Goal: Task Accomplishment & Management: Complete application form

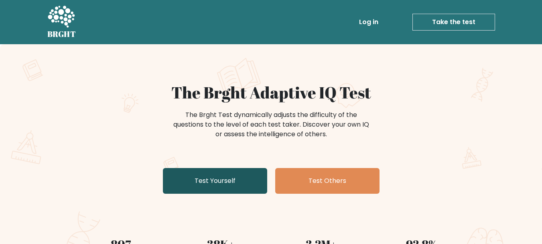
click at [258, 171] on link "Test Yourself" at bounding box center [215, 181] width 104 height 26
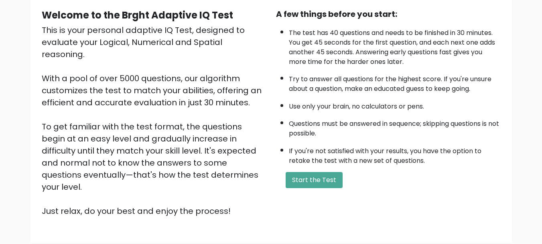
scroll to position [82, 0]
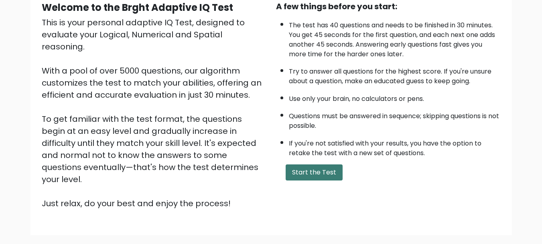
click at [316, 175] on button "Start the Test" at bounding box center [314, 172] width 57 height 16
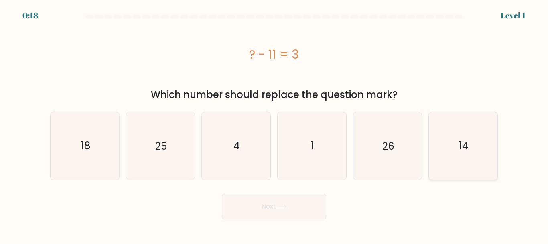
click at [473, 153] on icon "14" at bounding box center [463, 145] width 67 height 67
click at [275, 124] on input "f. 14" at bounding box center [274, 123] width 0 height 2
radio input "true"
click at [263, 199] on button "Next" at bounding box center [274, 207] width 104 height 26
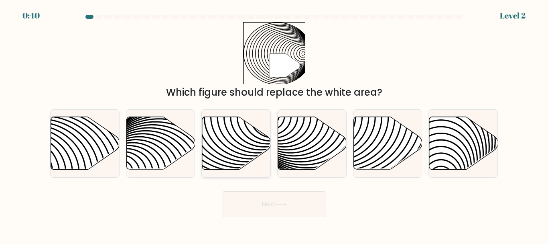
click at [231, 143] on icon at bounding box center [214, 116] width 138 height 138
click at [274, 124] on input "c." at bounding box center [274, 123] width 0 height 2
radio input "true"
click at [277, 196] on button "Next" at bounding box center [274, 204] width 104 height 26
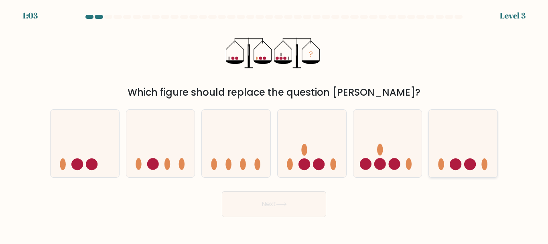
click at [478, 167] on icon at bounding box center [463, 143] width 69 height 57
click at [275, 124] on input "f." at bounding box center [274, 123] width 0 height 2
radio input "true"
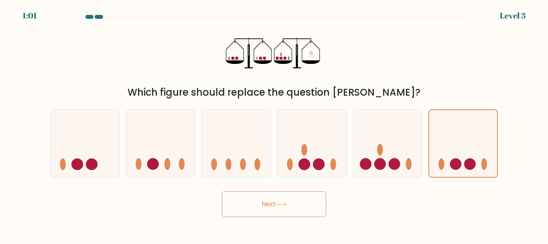
click at [293, 217] on body "1:01 Level 3" at bounding box center [274, 122] width 548 height 244
click at [287, 207] on button "Next" at bounding box center [274, 204] width 104 height 26
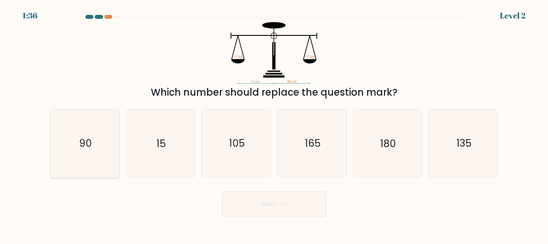
click at [90, 167] on icon "90" at bounding box center [84, 143] width 67 height 67
click at [274, 124] on input "a. 90" at bounding box center [274, 123] width 0 height 2
radio input "true"
click at [308, 210] on button "Next" at bounding box center [274, 204] width 104 height 26
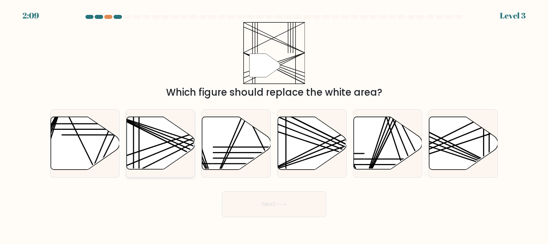
click at [159, 155] on icon at bounding box center [160, 143] width 69 height 53
click at [274, 124] on input "b." at bounding box center [274, 123] width 0 height 2
radio input "true"
click at [264, 200] on button "Next" at bounding box center [274, 204] width 104 height 26
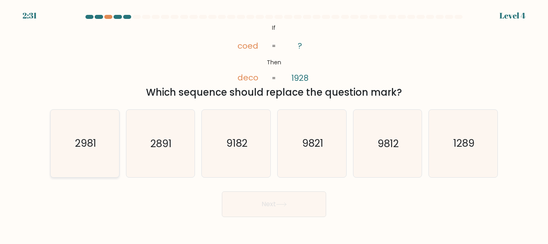
click at [102, 142] on icon "2981" at bounding box center [84, 143] width 67 height 67
click at [274, 124] on input "a. 2981" at bounding box center [274, 123] width 0 height 2
radio input "true"
click at [263, 214] on button "Next" at bounding box center [274, 204] width 104 height 26
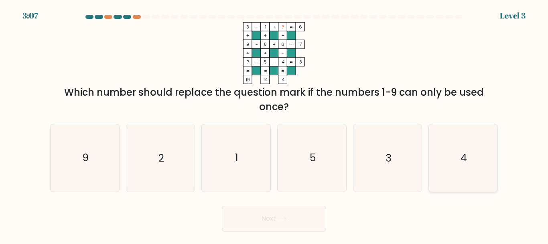
click at [451, 156] on icon "4" at bounding box center [463, 157] width 67 height 67
click at [275, 124] on input "f. 4" at bounding box center [274, 123] width 0 height 2
radio input "true"
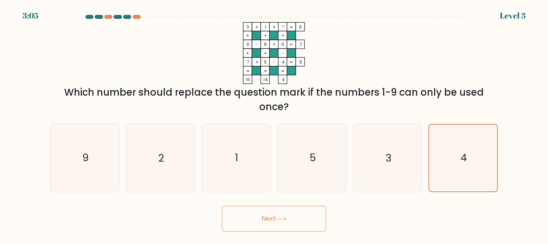
click at [289, 226] on button "Next" at bounding box center [274, 219] width 104 height 26
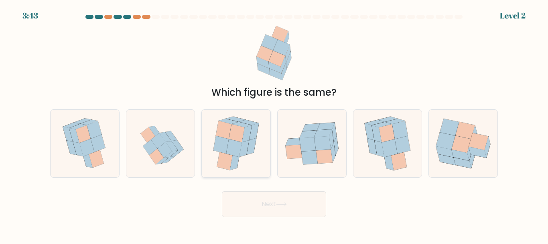
click at [230, 155] on icon at bounding box center [225, 161] width 16 height 18
click at [274, 124] on input "c." at bounding box center [274, 123] width 0 height 2
radio input "true"
click at [299, 201] on button "Next" at bounding box center [274, 204] width 104 height 26
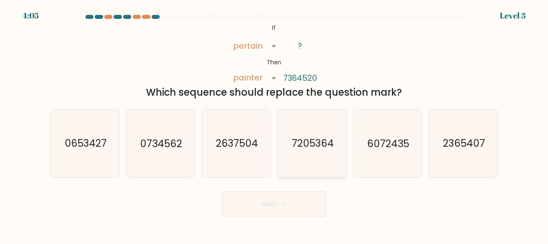
click at [307, 152] on icon "7205364" at bounding box center [312, 143] width 67 height 67
click at [275, 124] on input "d. 7205364" at bounding box center [274, 123] width 0 height 2
radio input "true"
click at [282, 195] on button "Next" at bounding box center [274, 204] width 104 height 26
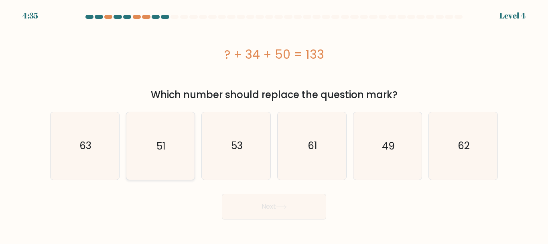
click at [191, 139] on icon "51" at bounding box center [160, 145] width 67 height 67
click at [274, 124] on input "b. 51" at bounding box center [274, 123] width 0 height 2
radio input "true"
click at [283, 205] on icon at bounding box center [281, 206] width 11 height 4
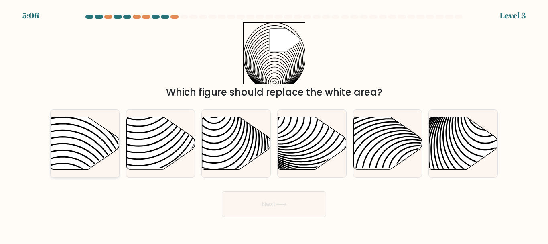
click at [75, 144] on icon at bounding box center [85, 143] width 69 height 53
click at [274, 124] on input "a." at bounding box center [274, 123] width 0 height 2
radio input "true"
click at [277, 203] on button "Next" at bounding box center [274, 204] width 104 height 26
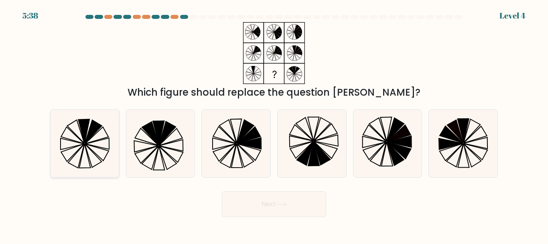
click at [92, 157] on icon at bounding box center [84, 143] width 67 height 67
click at [274, 124] on input "a." at bounding box center [274, 123] width 0 height 2
radio input "true"
click at [263, 209] on button "Next" at bounding box center [274, 204] width 104 height 26
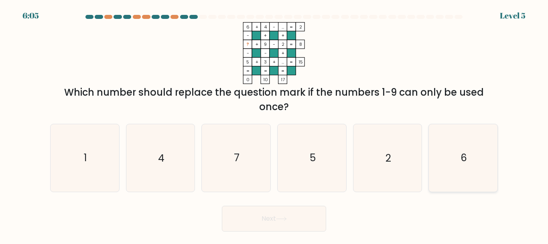
click at [465, 160] on text "6" at bounding box center [464, 158] width 6 height 14
click at [275, 124] on input "f. 6" at bounding box center [274, 123] width 0 height 2
radio input "true"
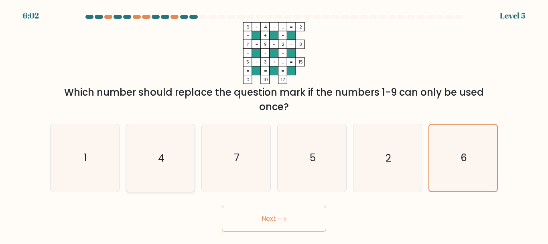
click at [185, 155] on icon "4" at bounding box center [160, 157] width 67 height 67
click at [274, 124] on input "b. 4" at bounding box center [274, 123] width 0 height 2
radio input "true"
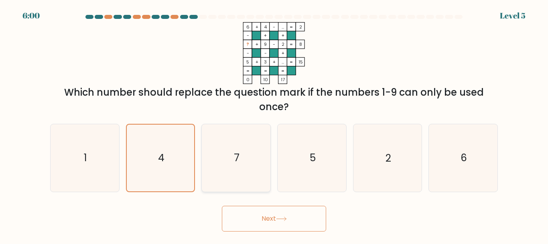
click at [261, 167] on icon "7" at bounding box center [236, 157] width 67 height 67
click at [274, 124] on input "c. 7" at bounding box center [274, 123] width 0 height 2
radio input "true"
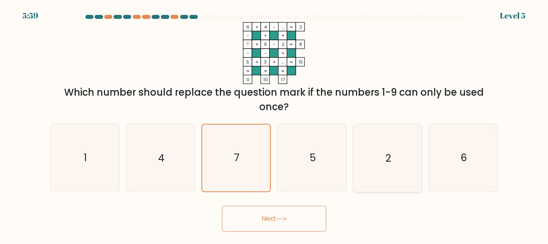
click at [389, 161] on text "2" at bounding box center [389, 158] width 6 height 14
click at [275, 124] on input "e. 2" at bounding box center [274, 123] width 0 height 2
radio input "true"
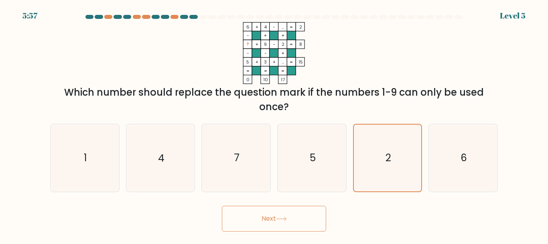
click at [261, 215] on button "Next" at bounding box center [274, 219] width 104 height 26
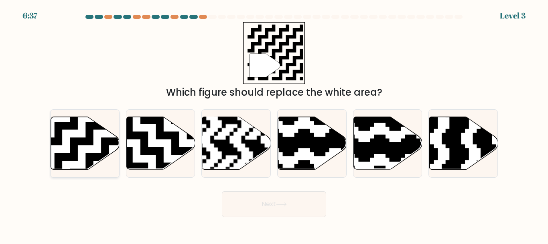
click at [76, 140] on icon at bounding box center [109, 114] width 124 height 124
click at [274, 124] on input "a." at bounding box center [274, 123] width 0 height 2
radio input "true"
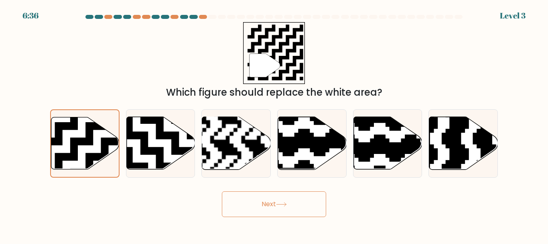
click at [273, 207] on button "Next" at bounding box center [274, 204] width 104 height 26
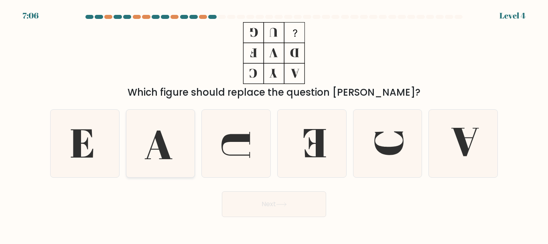
click at [155, 150] on icon at bounding box center [160, 143] width 67 height 67
click at [274, 124] on input "b." at bounding box center [274, 123] width 0 height 2
radio input "true"
click at [477, 136] on icon at bounding box center [463, 143] width 67 height 67
click at [275, 124] on input "f." at bounding box center [274, 123] width 0 height 2
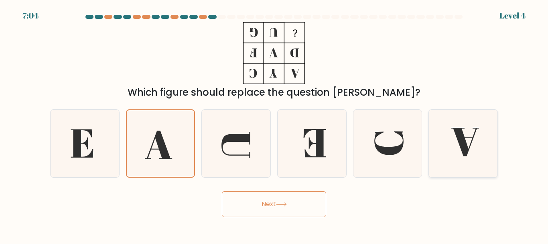
radio input "true"
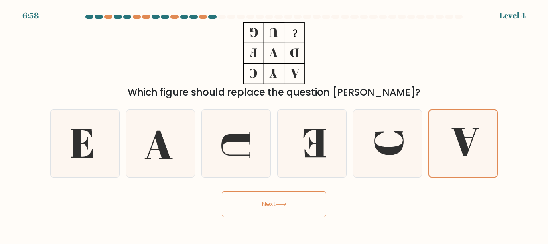
click at [304, 206] on button "Next" at bounding box center [274, 204] width 104 height 26
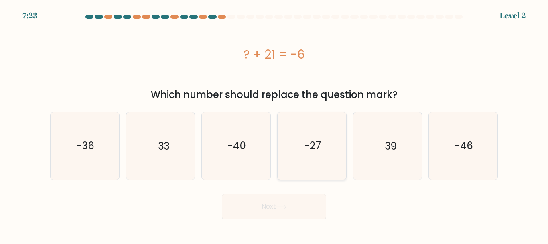
click at [326, 143] on icon "-27" at bounding box center [312, 145] width 67 height 67
click at [275, 124] on input "d. -27" at bounding box center [274, 123] width 0 height 2
radio input "true"
click at [278, 200] on button "Next" at bounding box center [274, 207] width 104 height 26
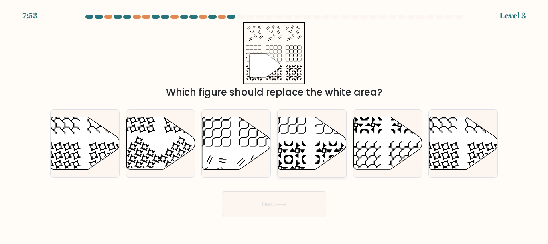
click at [296, 156] on icon at bounding box center [312, 143] width 69 height 53
click at [275, 124] on input "d." at bounding box center [274, 123] width 0 height 2
radio input "true"
click at [298, 197] on button "Next" at bounding box center [274, 204] width 104 height 26
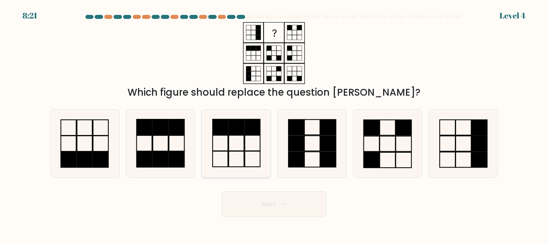
click at [251, 153] on icon at bounding box center [236, 143] width 67 height 67
click at [274, 124] on input "c." at bounding box center [274, 123] width 0 height 2
radio input "true"
click at [291, 202] on button "Next" at bounding box center [274, 204] width 104 height 26
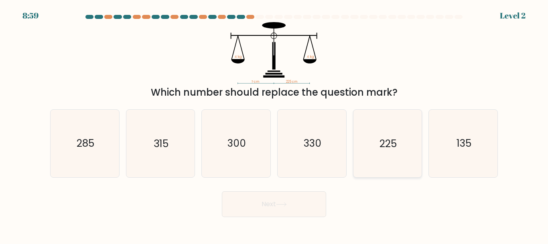
click at [378, 141] on icon "225" at bounding box center [387, 143] width 67 height 67
click at [275, 124] on input "e. 225" at bounding box center [274, 123] width 0 height 2
radio input "true"
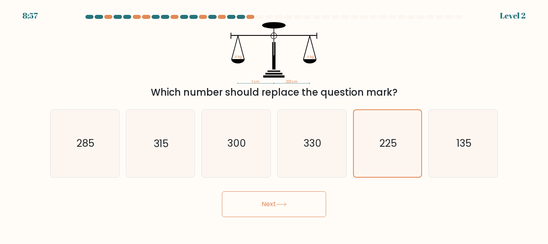
click at [285, 203] on icon at bounding box center [281, 204] width 11 height 4
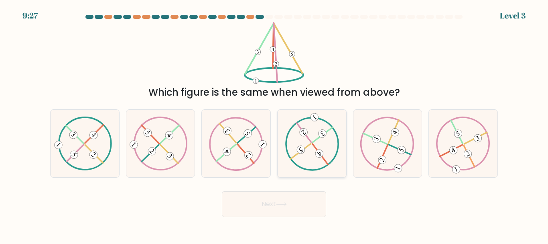
click at [292, 140] on icon at bounding box center [312, 143] width 54 height 54
click at [275, 124] on input "d." at bounding box center [274, 123] width 0 height 2
radio input "true"
click at [306, 193] on button "Next" at bounding box center [274, 204] width 104 height 26
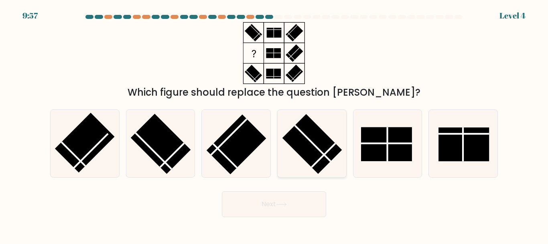
click at [303, 138] on rect at bounding box center [312, 144] width 60 height 60
click at [275, 124] on input "d." at bounding box center [274, 123] width 0 height 2
radio input "true"
click at [299, 215] on button "Next" at bounding box center [274, 204] width 104 height 26
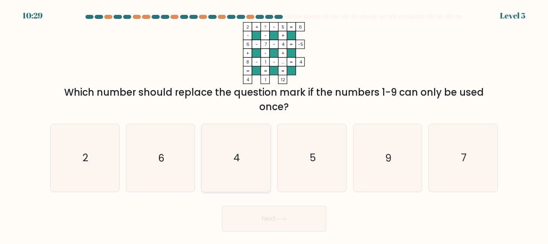
click at [228, 167] on icon "4" at bounding box center [236, 157] width 67 height 67
click at [274, 124] on input "c. 4" at bounding box center [274, 123] width 0 height 2
radio input "true"
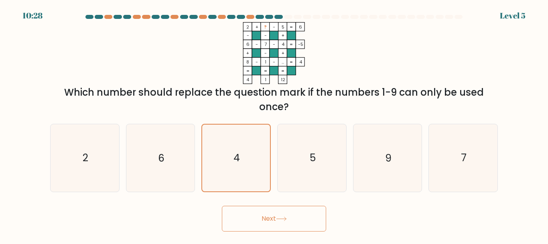
click at [298, 213] on button "Next" at bounding box center [274, 219] width 104 height 26
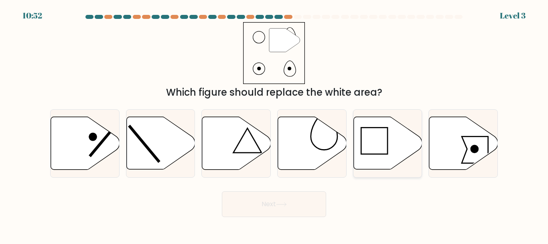
click at [380, 153] on icon at bounding box center [388, 143] width 69 height 53
click at [275, 124] on input "e." at bounding box center [274, 123] width 0 height 2
radio input "true"
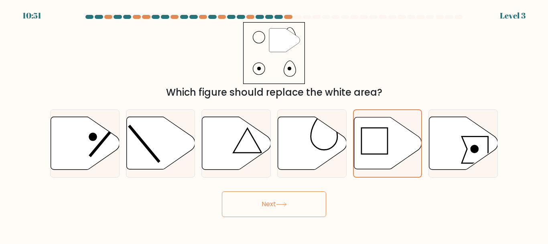
click at [274, 216] on button "Next" at bounding box center [274, 204] width 104 height 26
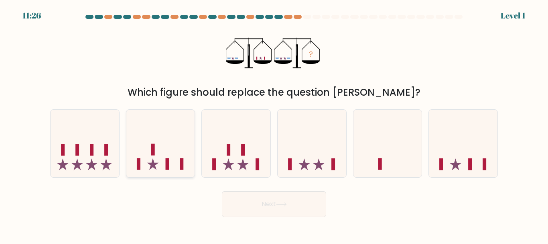
click at [173, 166] on icon at bounding box center [160, 143] width 69 height 57
click at [274, 124] on input "b." at bounding box center [274, 123] width 0 height 2
radio input "true"
click at [306, 211] on button "Next" at bounding box center [274, 204] width 104 height 26
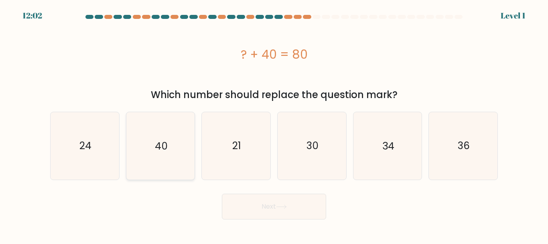
click at [183, 163] on icon "40" at bounding box center [160, 145] width 67 height 67
click at [274, 124] on input "b. 40" at bounding box center [274, 123] width 0 height 2
radio input "true"
click at [283, 208] on icon at bounding box center [281, 206] width 11 height 4
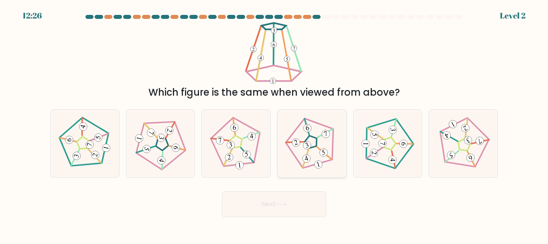
click at [308, 159] on icon at bounding box center [306, 158] width 4 height 6
click at [275, 124] on input "d." at bounding box center [274, 123] width 0 height 2
radio input "true"
click at [306, 196] on button "Next" at bounding box center [274, 204] width 104 height 26
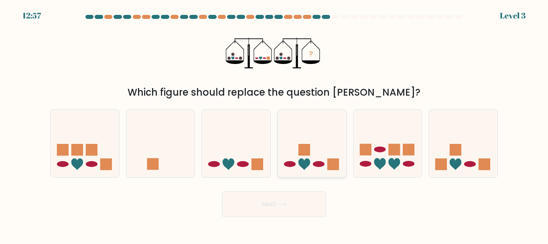
click at [293, 157] on icon at bounding box center [312, 143] width 69 height 57
click at [275, 124] on input "d." at bounding box center [274, 123] width 0 height 2
radio input "true"
click at [256, 160] on rect at bounding box center [258, 164] width 12 height 12
click at [274, 124] on input "c." at bounding box center [274, 123] width 0 height 2
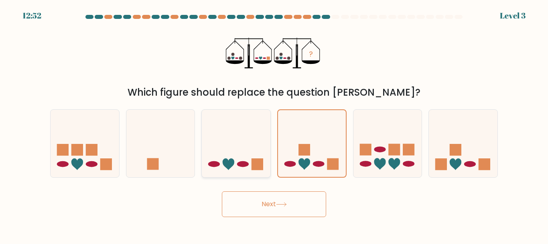
radio input "true"
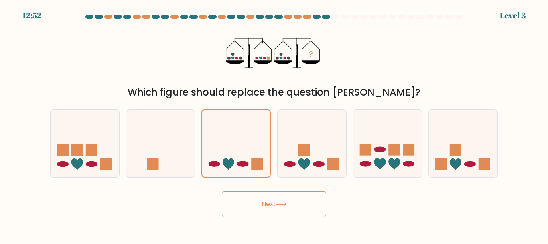
click at [275, 195] on button "Next" at bounding box center [274, 204] width 104 height 26
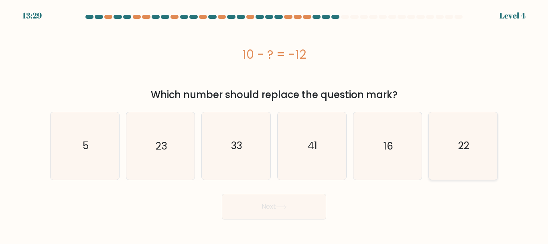
click at [455, 153] on icon "22" at bounding box center [463, 145] width 67 height 67
click at [275, 124] on input "f. 22" at bounding box center [274, 123] width 0 height 2
radio input "true"
click at [316, 208] on button "Next" at bounding box center [274, 207] width 104 height 26
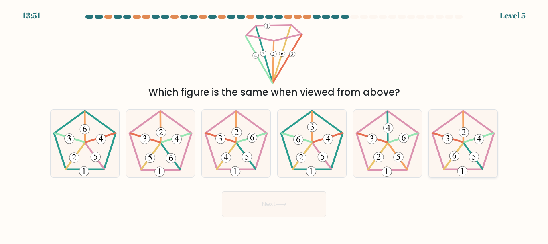
click at [480, 147] on icon at bounding box center [463, 143] width 67 height 67
click at [275, 124] on input "f." at bounding box center [274, 123] width 0 height 2
radio input "true"
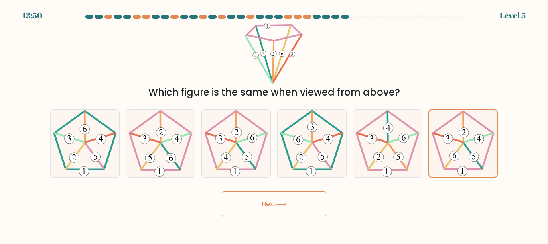
click at [291, 209] on button "Next" at bounding box center [274, 204] width 104 height 26
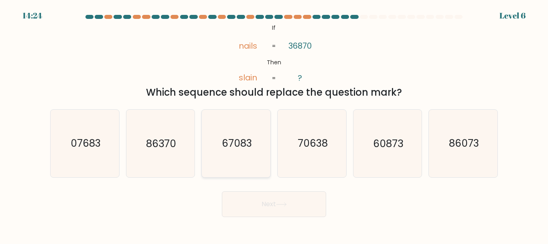
click at [247, 152] on icon "67083" at bounding box center [236, 143] width 67 height 67
click at [274, 124] on input "c. 67083" at bounding box center [274, 123] width 0 height 2
radio input "true"
click at [386, 149] on text "60873" at bounding box center [388, 144] width 30 height 14
click at [275, 124] on input "e. 60873" at bounding box center [274, 123] width 0 height 2
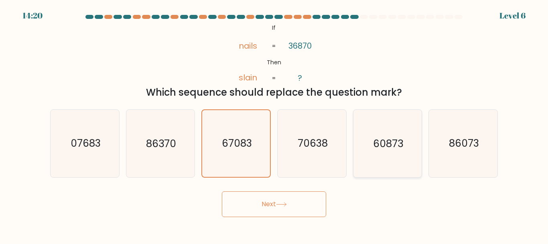
radio input "true"
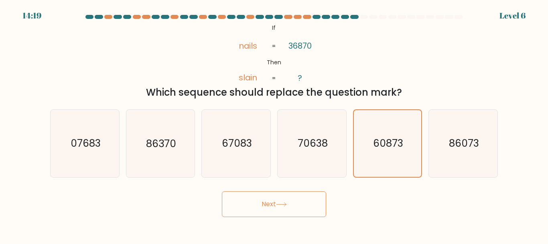
click at [279, 201] on button "Next" at bounding box center [274, 204] width 104 height 26
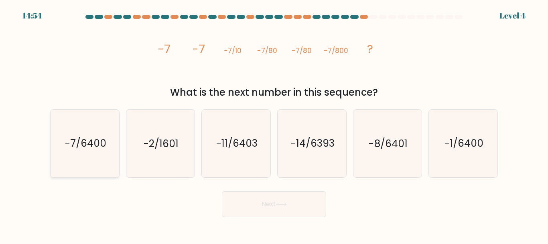
click at [84, 161] on icon "-7/6400" at bounding box center [84, 143] width 67 height 67
click at [274, 124] on input "a. -7/6400" at bounding box center [274, 123] width 0 height 2
radio input "true"
click at [277, 206] on button "Next" at bounding box center [274, 204] width 104 height 26
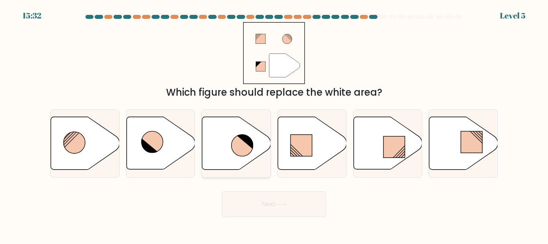
click at [218, 159] on icon at bounding box center [236, 143] width 69 height 53
click at [274, 124] on input "c." at bounding box center [274, 123] width 0 height 2
radio input "true"
click at [296, 201] on button "Next" at bounding box center [274, 204] width 104 height 26
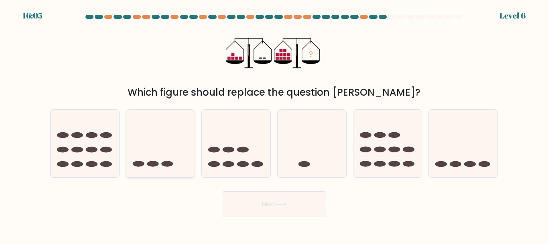
click at [155, 156] on icon at bounding box center [160, 143] width 69 height 57
click at [274, 124] on input "b." at bounding box center [274, 123] width 0 height 2
radio input "true"
click at [290, 206] on button "Next" at bounding box center [274, 204] width 104 height 26
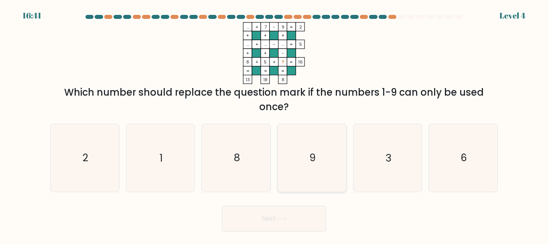
click at [327, 153] on icon "9" at bounding box center [312, 157] width 67 height 67
click at [275, 124] on input "d. 9" at bounding box center [274, 123] width 0 height 2
radio input "true"
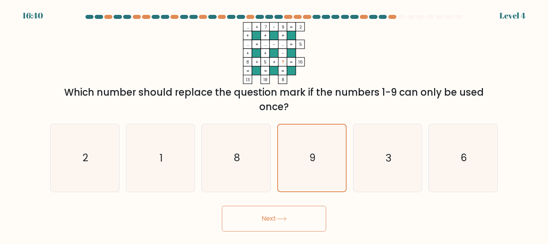
click at [298, 208] on button "Next" at bounding box center [274, 219] width 104 height 26
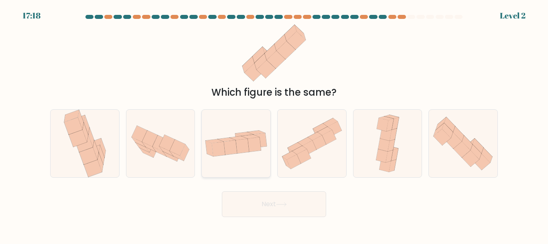
click at [230, 149] on icon at bounding box center [230, 147] width 13 height 14
click at [274, 124] on input "c." at bounding box center [274, 123] width 0 height 2
radio input "true"
click at [275, 202] on button "Next" at bounding box center [274, 204] width 104 height 26
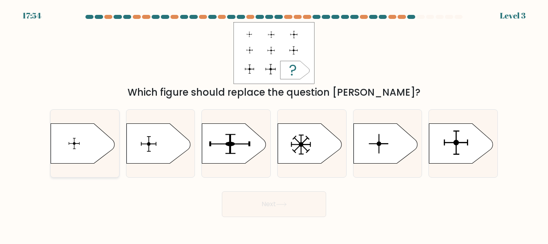
click at [88, 141] on icon at bounding box center [83, 143] width 64 height 40
click at [274, 124] on input "a." at bounding box center [274, 123] width 0 height 2
radio input "true"
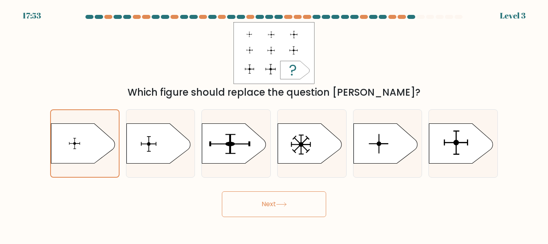
click at [250, 199] on button "Next" at bounding box center [274, 204] width 104 height 26
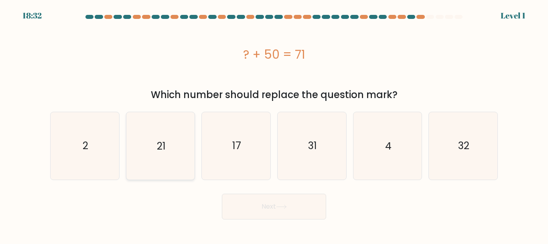
click at [180, 153] on icon "21" at bounding box center [160, 145] width 67 height 67
click at [274, 124] on input "b. 21" at bounding box center [274, 123] width 0 height 2
radio input "true"
click at [277, 204] on button "Next" at bounding box center [274, 207] width 104 height 26
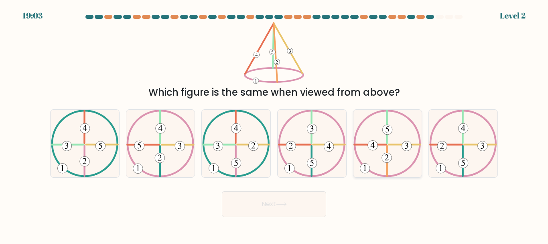
click at [377, 152] on icon at bounding box center [388, 143] width 68 height 67
click at [275, 124] on input "e." at bounding box center [274, 123] width 0 height 2
radio input "true"
click at [303, 203] on button "Next" at bounding box center [274, 204] width 104 height 26
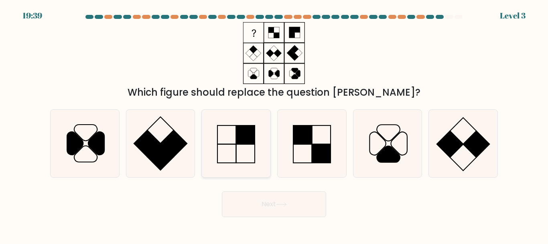
click at [231, 145] on icon at bounding box center [236, 143] width 67 height 67
click at [274, 124] on input "c." at bounding box center [274, 123] width 0 height 2
radio input "true"
click at [267, 201] on button "Next" at bounding box center [274, 204] width 104 height 26
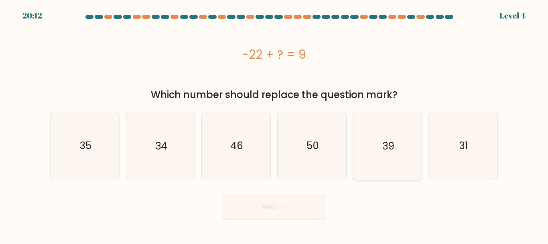
click at [414, 153] on icon "39" at bounding box center [387, 145] width 67 height 67
click at [275, 124] on input "e. 39" at bounding box center [274, 123] width 0 height 2
radio input "true"
click at [465, 153] on icon "31" at bounding box center [463, 145] width 67 height 67
click at [275, 124] on input "f. 31" at bounding box center [274, 123] width 0 height 2
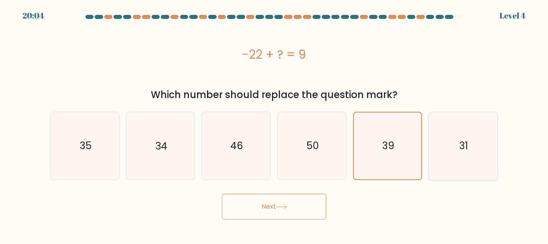
radio input "true"
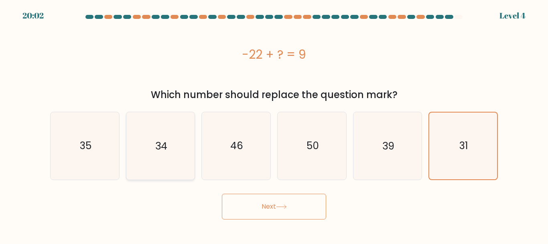
click at [187, 157] on icon "34" at bounding box center [160, 145] width 67 height 67
click at [274, 124] on input "b. 34" at bounding box center [274, 123] width 0 height 2
radio input "true"
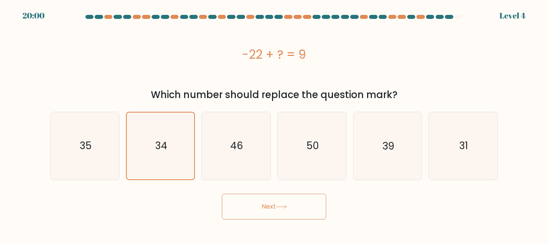
click at [282, 208] on icon at bounding box center [281, 206] width 11 height 4
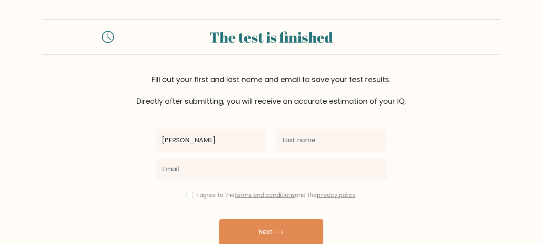
type input "[PERSON_NAME]"
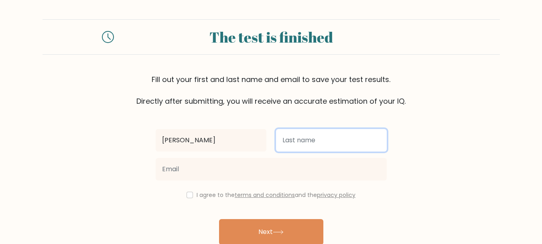
click at [304, 141] on input "text" at bounding box center [331, 140] width 111 height 22
type input "missias"
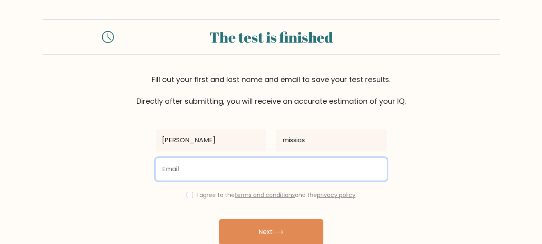
click at [278, 167] on input "email" at bounding box center [271, 169] width 231 height 22
type input "juliamissias50@gmail.com"
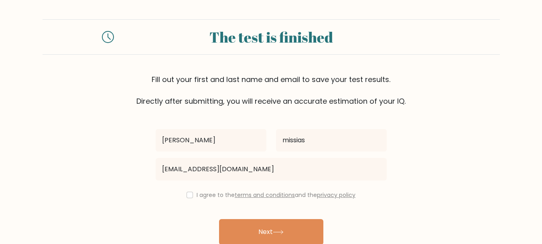
click at [194, 196] on div "I agree to the terms and conditions and the privacy policy" at bounding box center [271, 195] width 241 height 10
click at [187, 195] on input "checkbox" at bounding box center [190, 195] width 6 height 6
checkbox input "true"
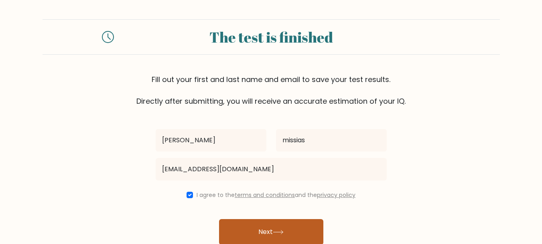
click at [277, 227] on button "Next" at bounding box center [271, 232] width 104 height 26
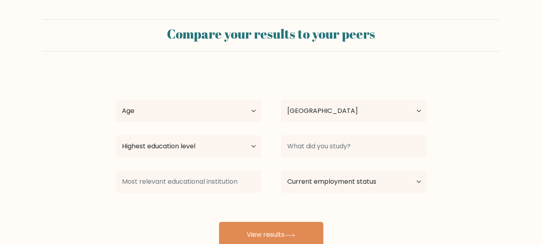
select select "BR"
click at [212, 146] on select "Highest education level No schooling Primary Lower Secondary Upper Secondary Oc…" at bounding box center [189, 146] width 146 height 22
select select "bachelors_degree"
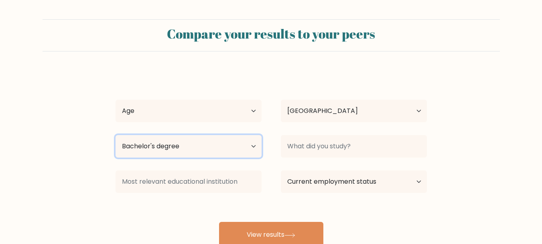
click at [116, 135] on select "Highest education level No schooling Primary Lower Secondary Upper Secondary Oc…" at bounding box center [189, 146] width 146 height 22
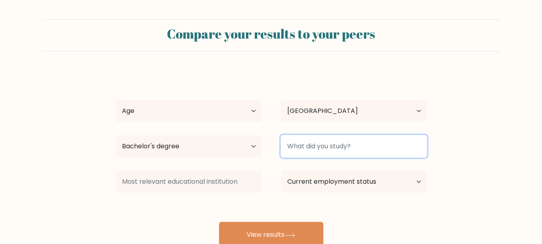
click at [321, 155] on input at bounding box center [354, 146] width 146 height 22
type input "p"
type input "f"
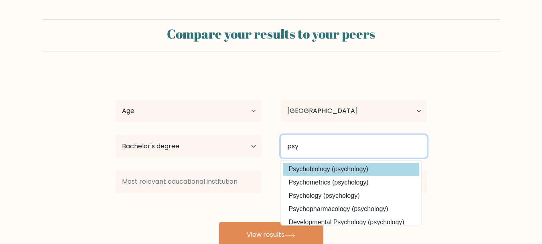
type input "psy"
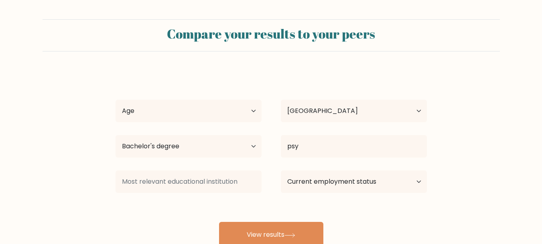
click at [337, 166] on div "julia missias Age Under 18 years old 18-24 years old 25-34 years old 35-44 year…" at bounding box center [271, 159] width 321 height 177
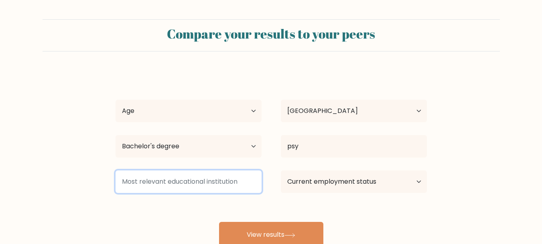
click at [247, 175] on input at bounding box center [189, 181] width 146 height 22
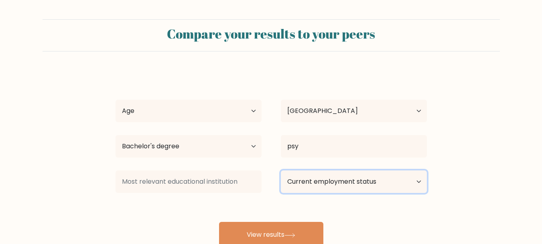
click at [312, 181] on select "Current employment status Employed Student Retired Other / prefer not to answer" at bounding box center [354, 181] width 146 height 22
select select "student"
click at [281, 170] on select "Current employment status Employed Student Retired Other / prefer not to answer" at bounding box center [354, 181] width 146 height 22
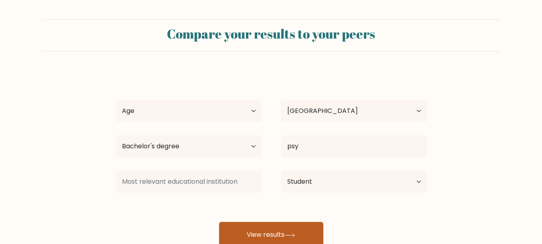
click at [291, 228] on button "View results" at bounding box center [271, 235] width 104 height 26
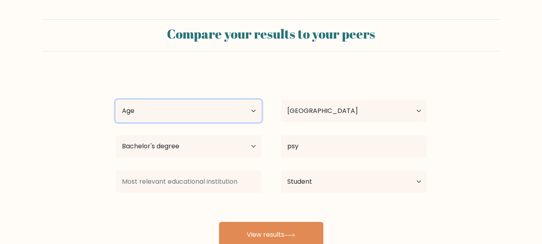
click at [200, 112] on select "Age Under 18 years old 18-24 years old 25-34 years old 35-44 years old 45-54 ye…" at bounding box center [189, 111] width 146 height 22
select select "18_24"
click at [116, 100] on select "Age Under 18 years old 18-24 years old 25-34 years old 35-44 years old 45-54 ye…" at bounding box center [189, 111] width 146 height 22
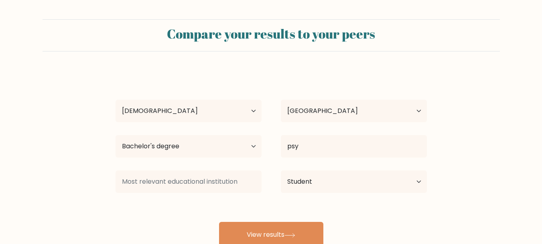
click at [264, 221] on div "julia missias Age Under 18 years old 18-24 years old 25-34 years old 35-44 year…" at bounding box center [271, 159] width 321 height 177
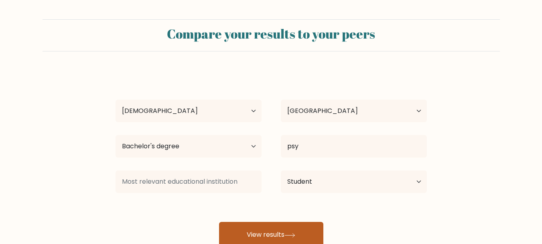
click at [267, 228] on button "View results" at bounding box center [271, 235] width 104 height 26
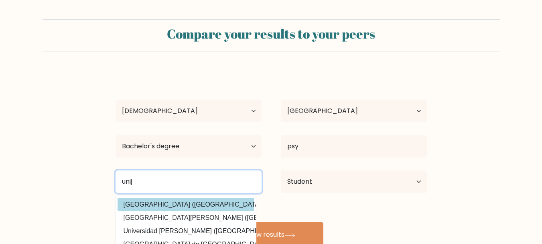
type input "unij"
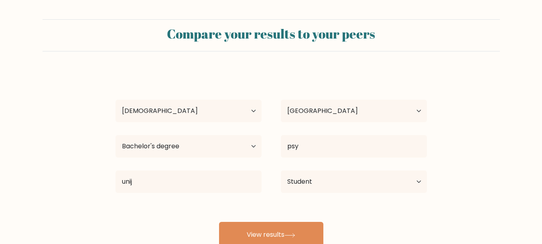
click at [228, 210] on div "julia missias Age Under 18 years old 18-24 years old 25-34 years old 35-44 year…" at bounding box center [271, 159] width 321 height 177
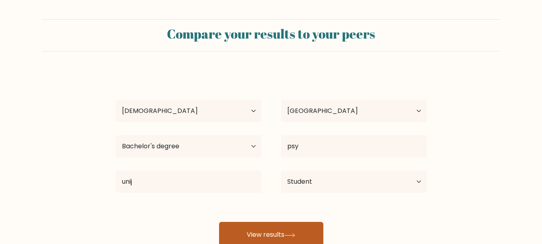
click at [309, 228] on button "View results" at bounding box center [271, 235] width 104 height 26
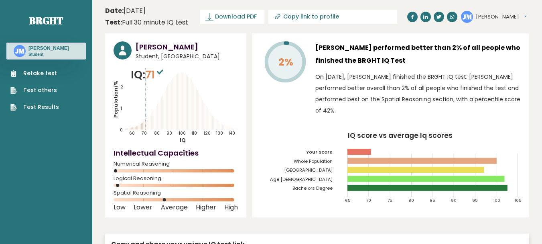
click at [135, 71] on p "IQ: 71" at bounding box center [148, 75] width 35 height 16
click at [163, 75] on sup at bounding box center [160, 71] width 10 height 11
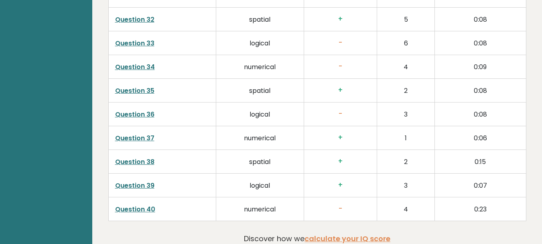
scroll to position [2071, 0]
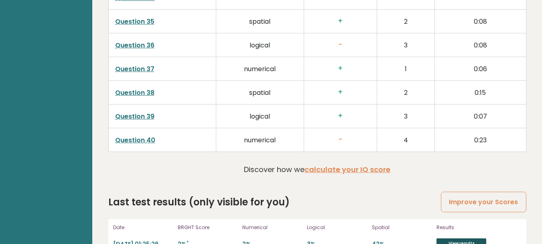
click at [459, 238] on link "View results" at bounding box center [462, 243] width 50 height 10
